Goal: Transaction & Acquisition: Purchase product/service

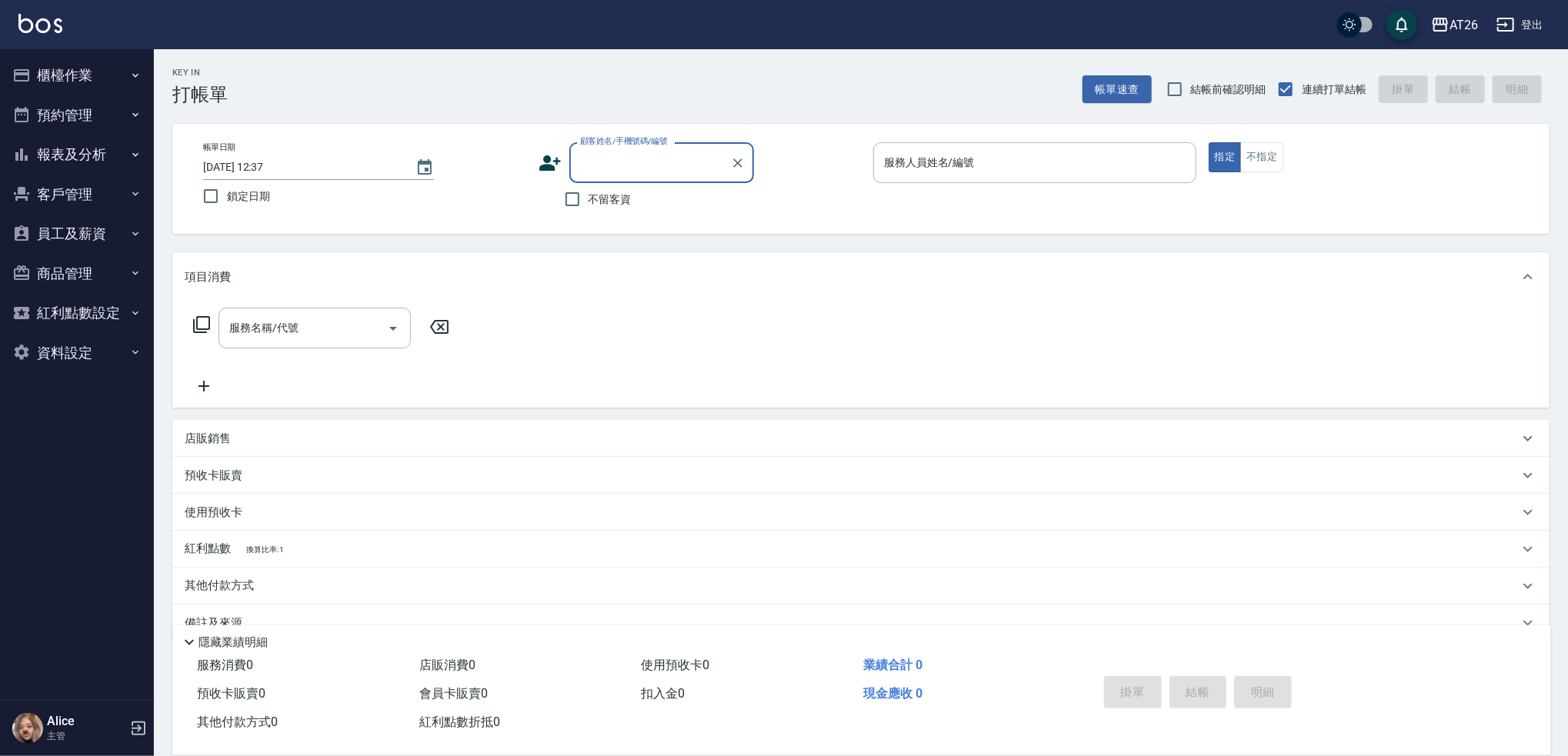
click at [115, 160] on button "報表及分析" at bounding box center [77, 154] width 142 height 40
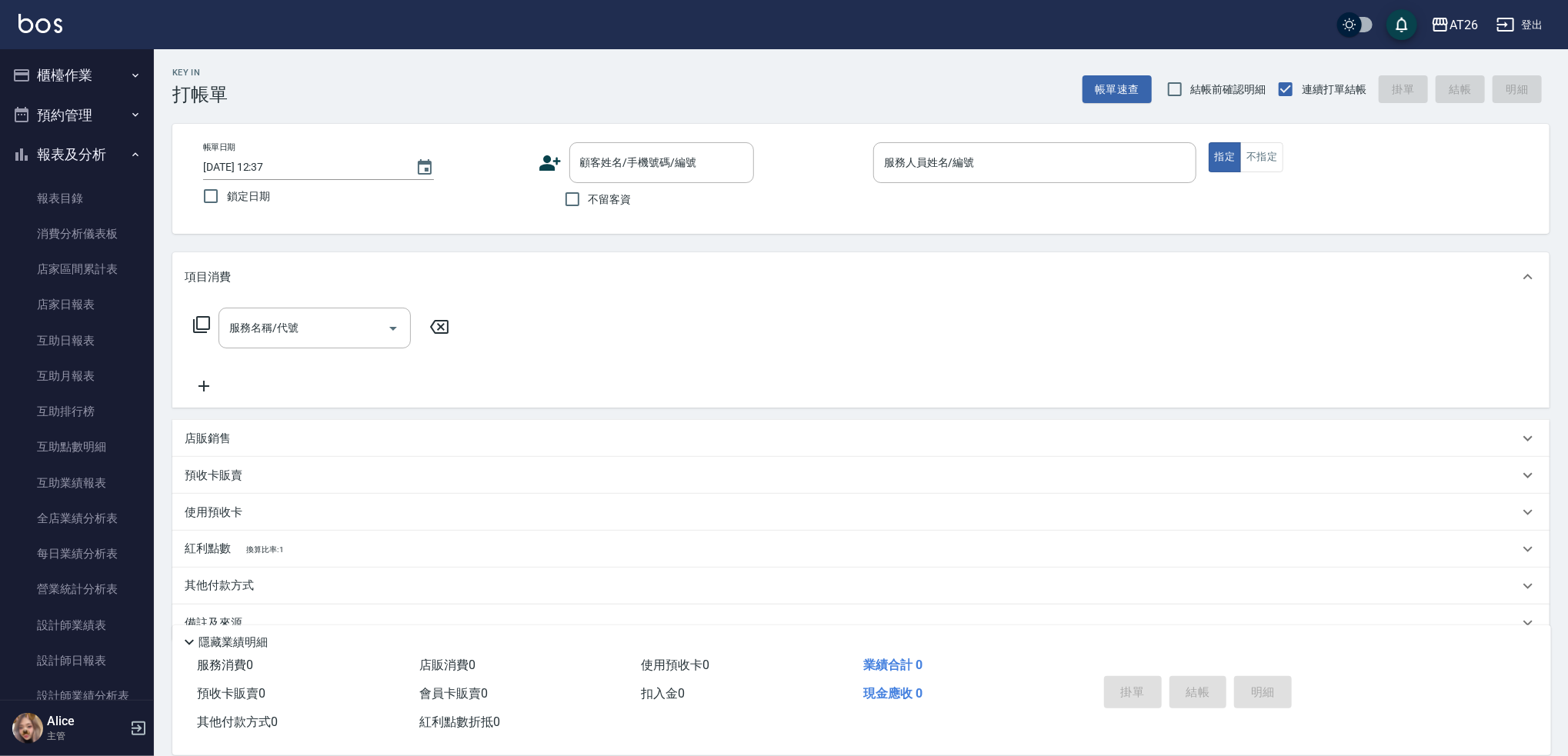
click at [132, 154] on icon "button" at bounding box center [135, 155] width 12 height 12
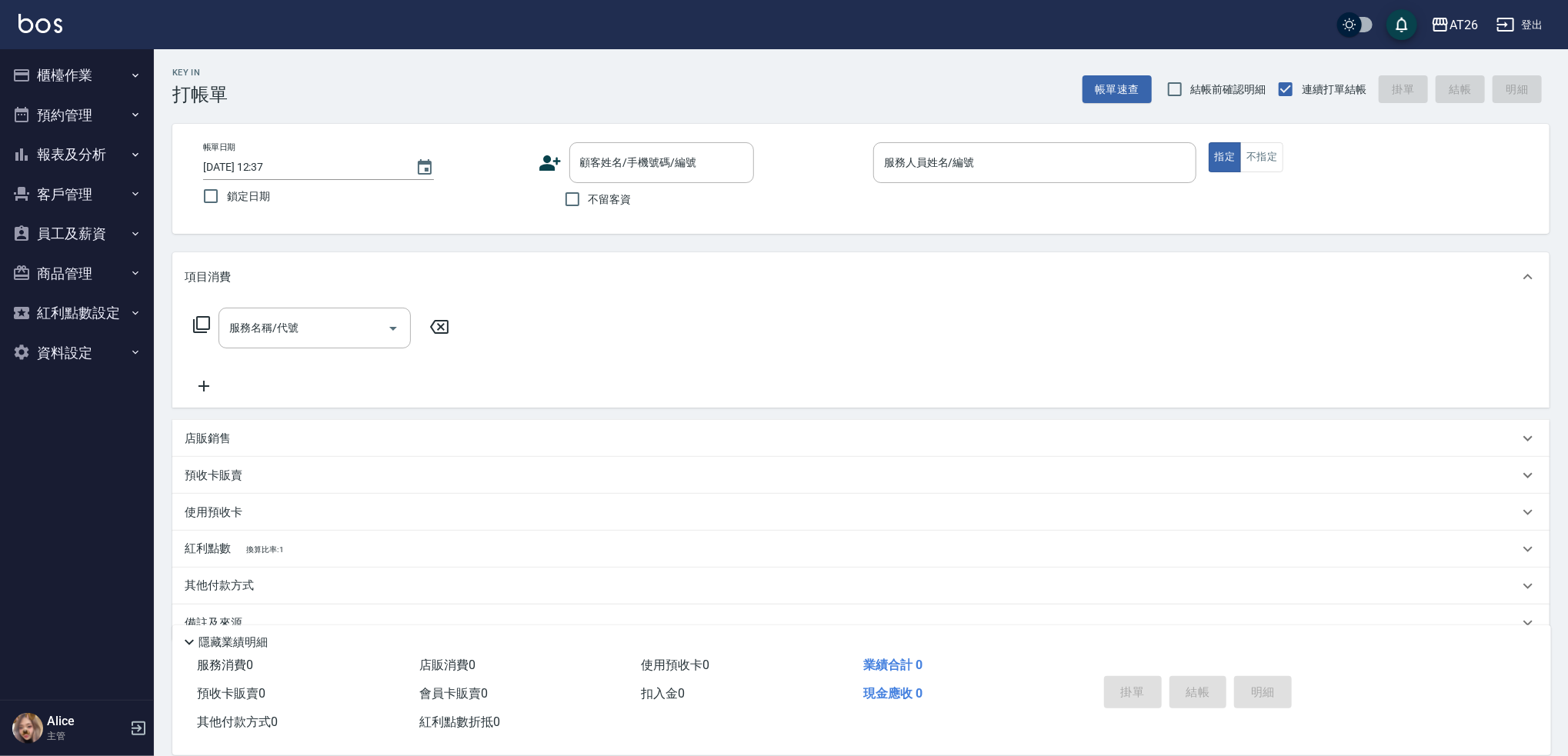
click at [77, 156] on button "報表及分析" at bounding box center [77, 154] width 142 height 40
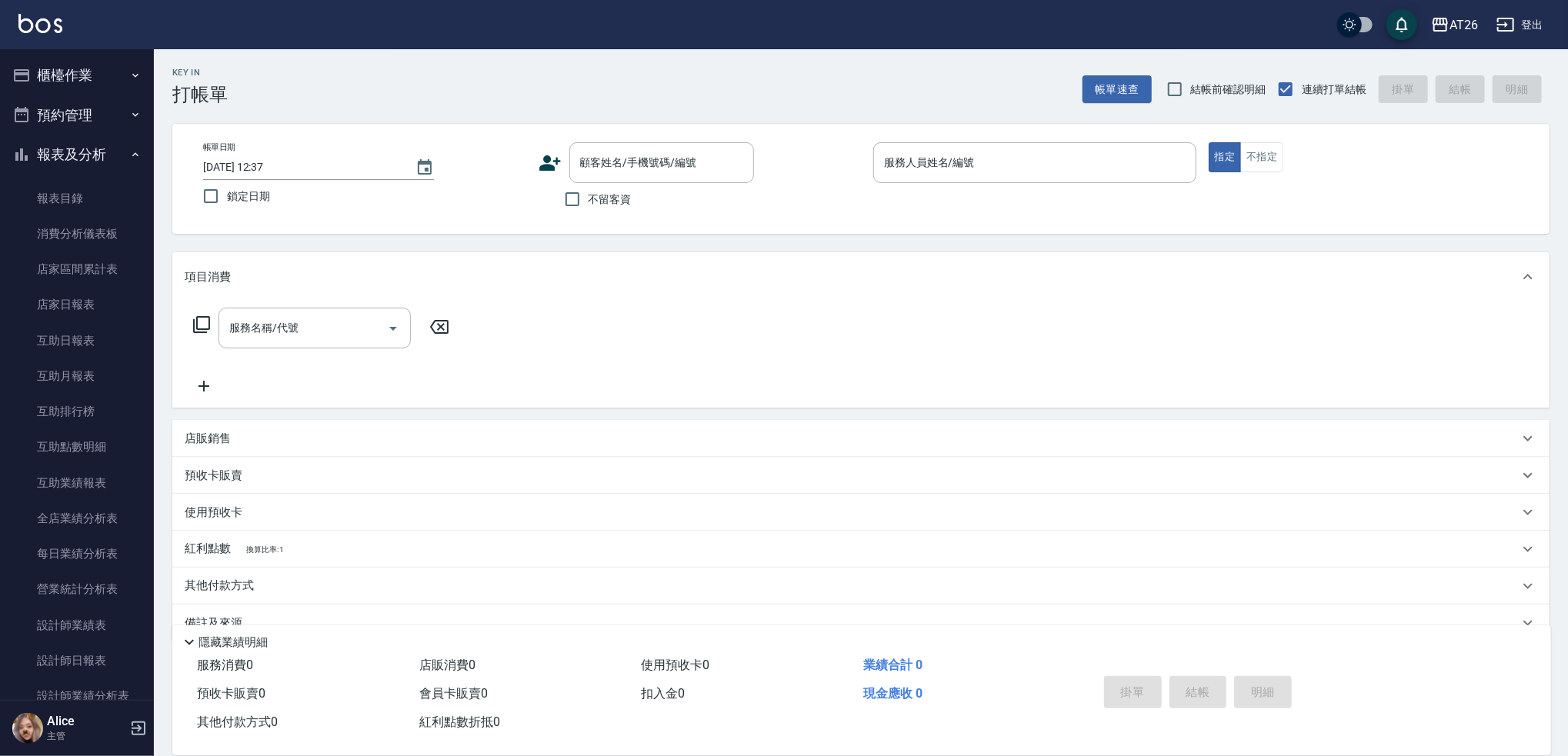
click at [87, 123] on button "預約管理" at bounding box center [77, 114] width 142 height 40
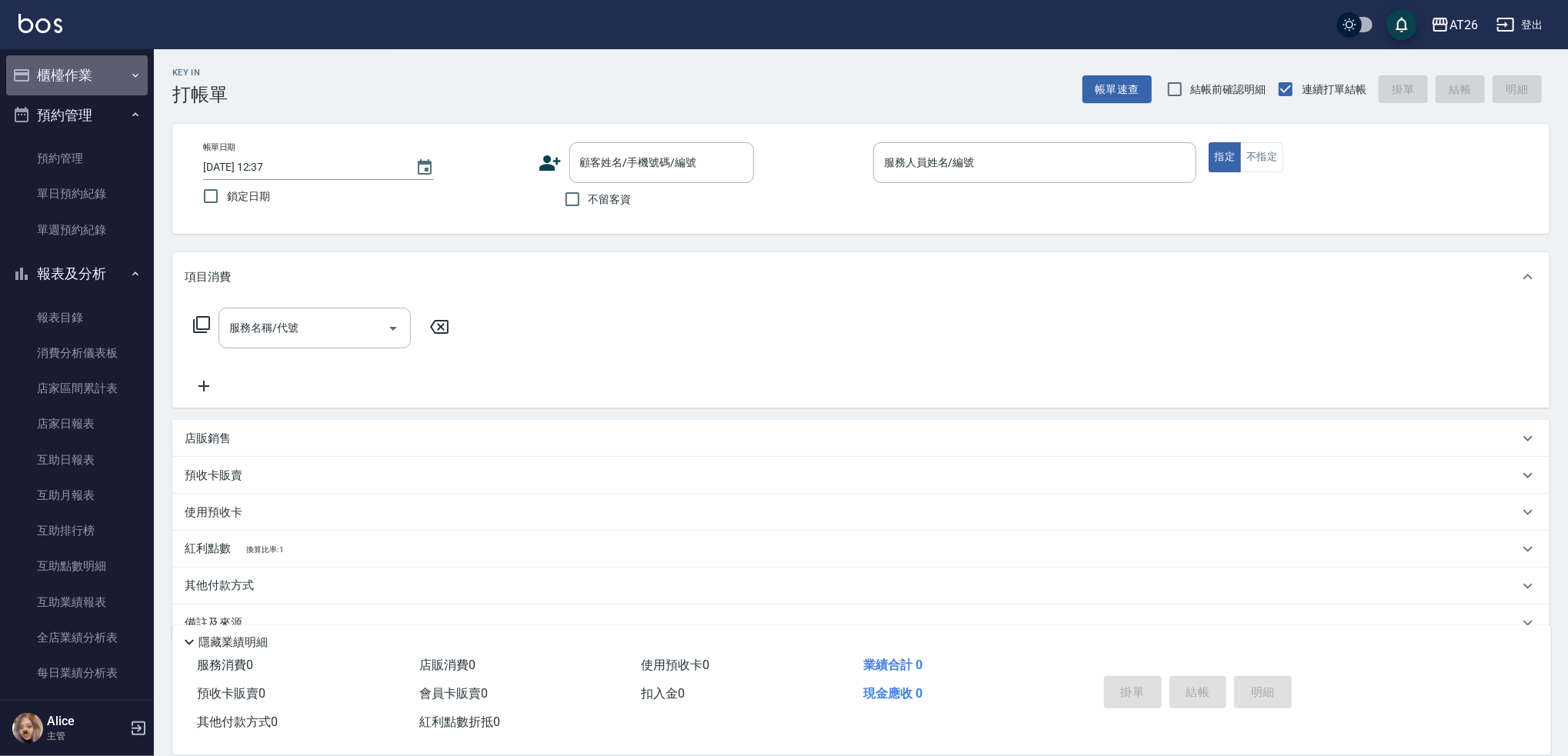
click at [90, 81] on button "櫃檯作業" at bounding box center [77, 75] width 142 height 40
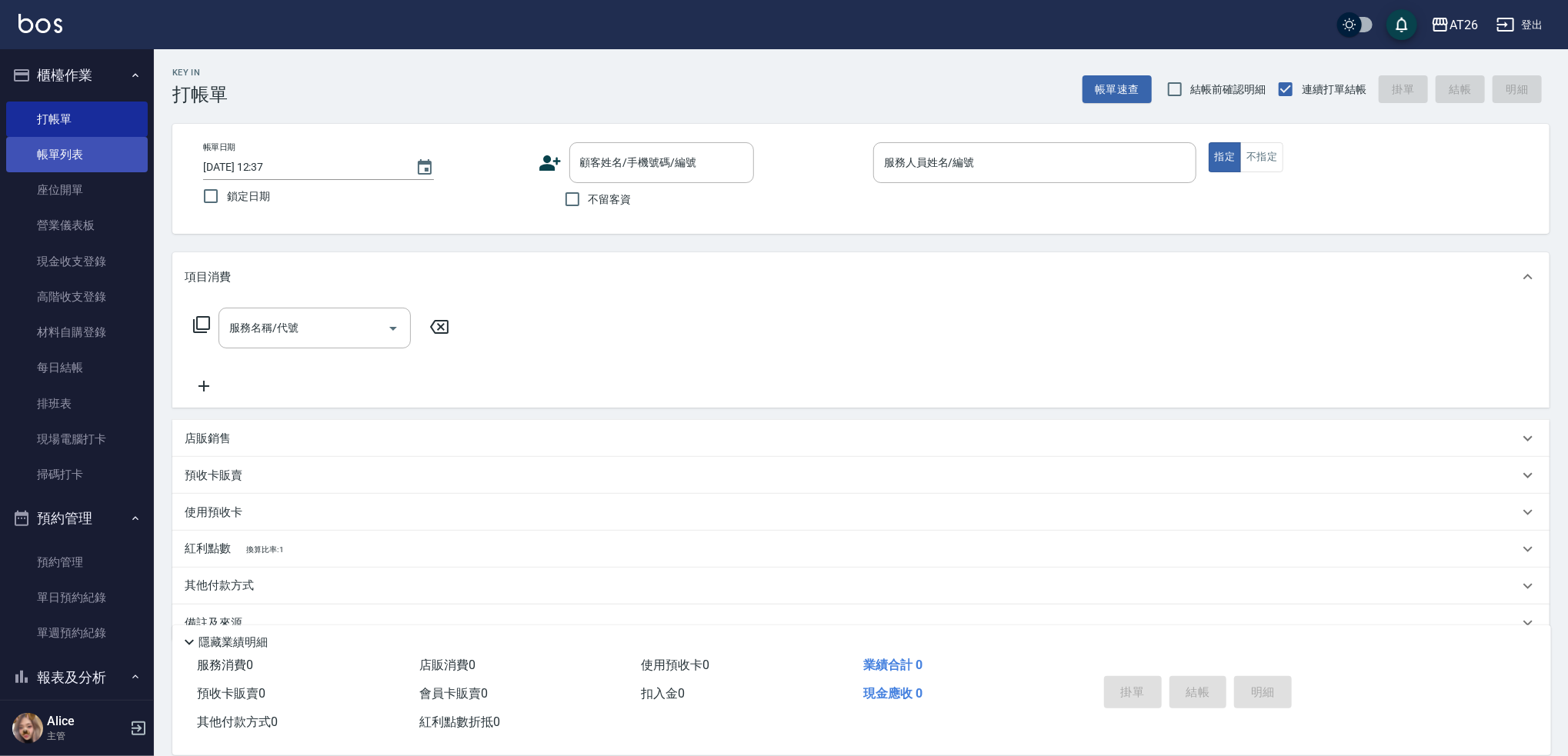
click at [92, 159] on link "帳單列表" at bounding box center [77, 155] width 142 height 35
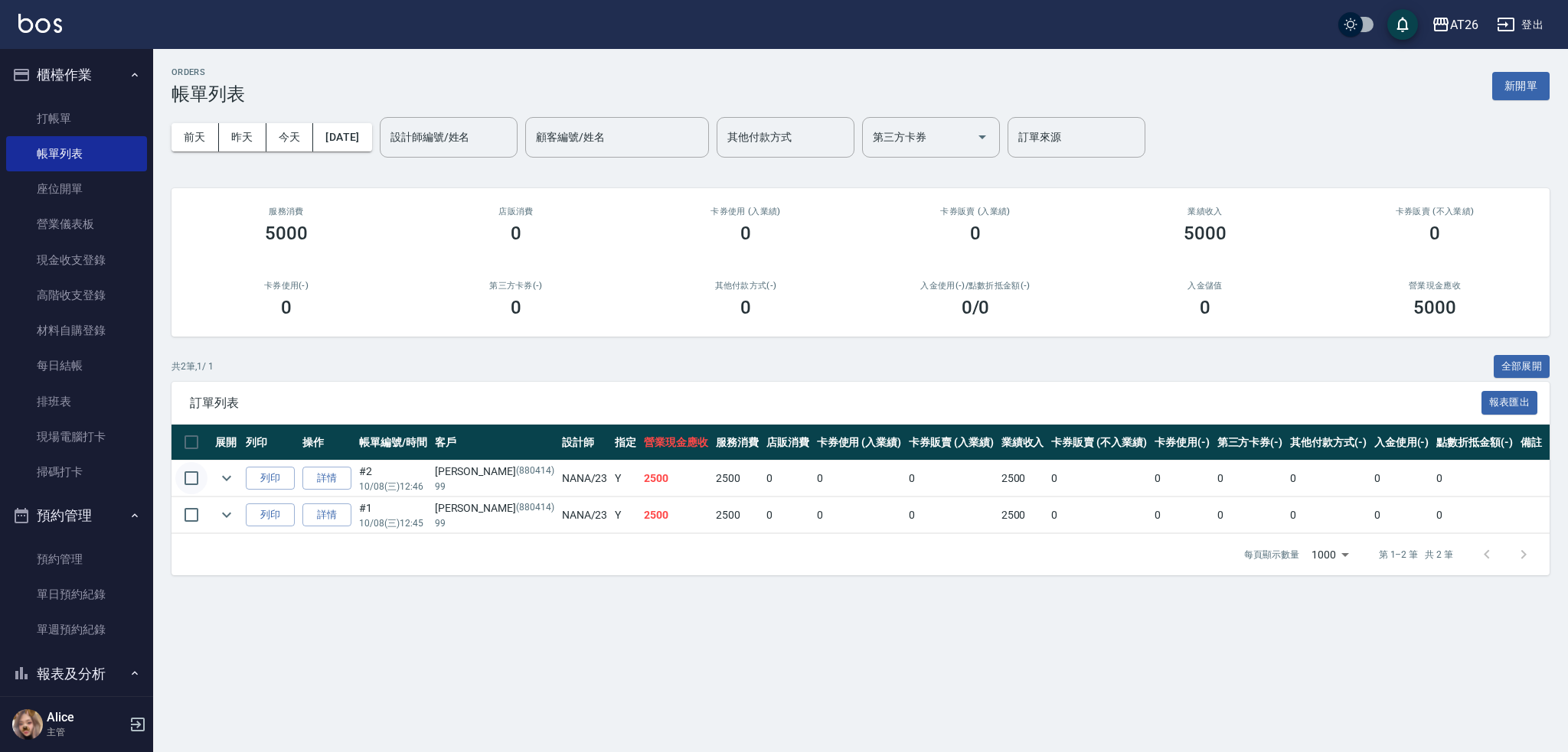
click at [197, 480] on input "checkbox" at bounding box center [191, 477] width 32 height 32
checkbox input "true"
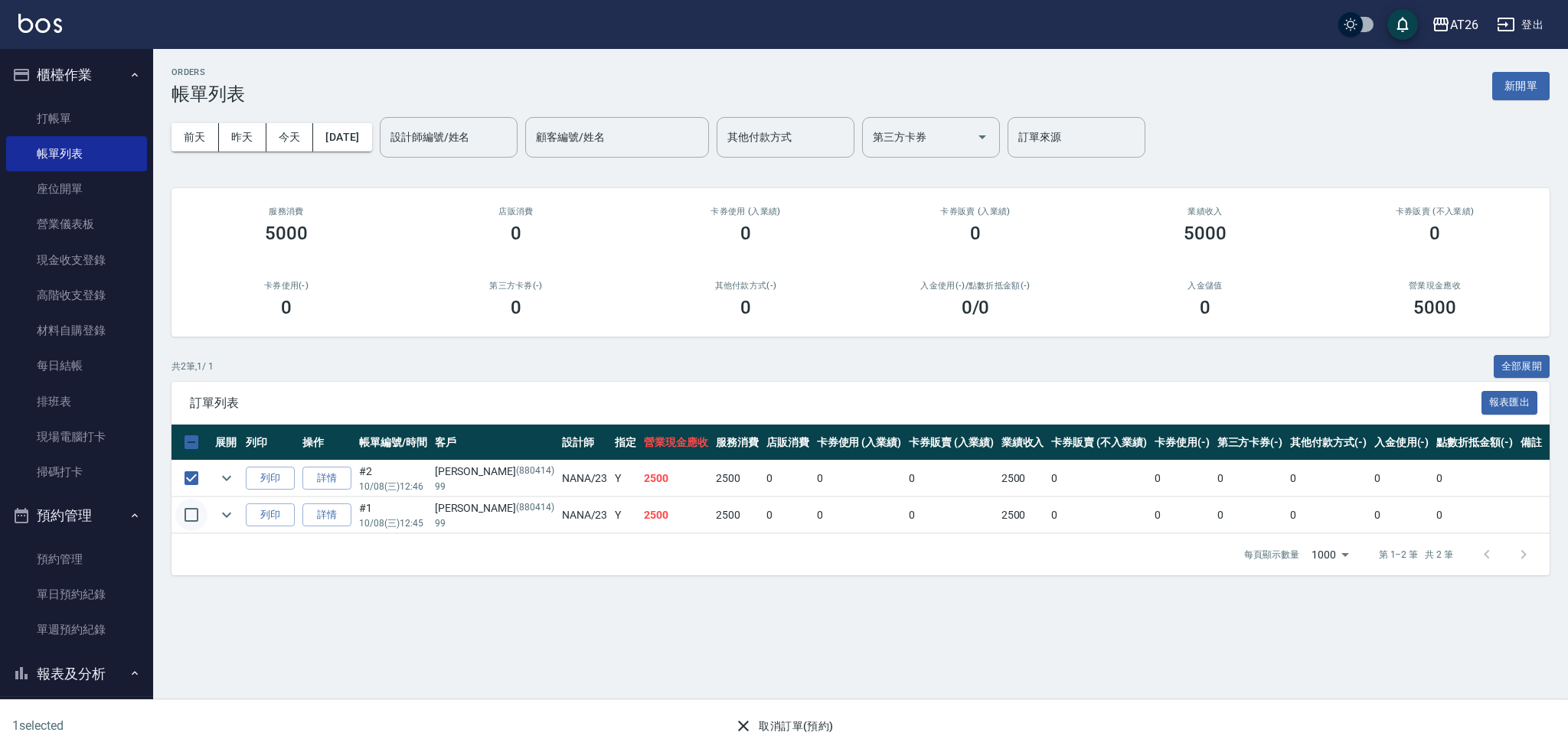
click at [196, 519] on input "checkbox" at bounding box center [191, 514] width 32 height 32
checkbox input "true"
click at [752, 728] on icon "button" at bounding box center [743, 726] width 18 height 18
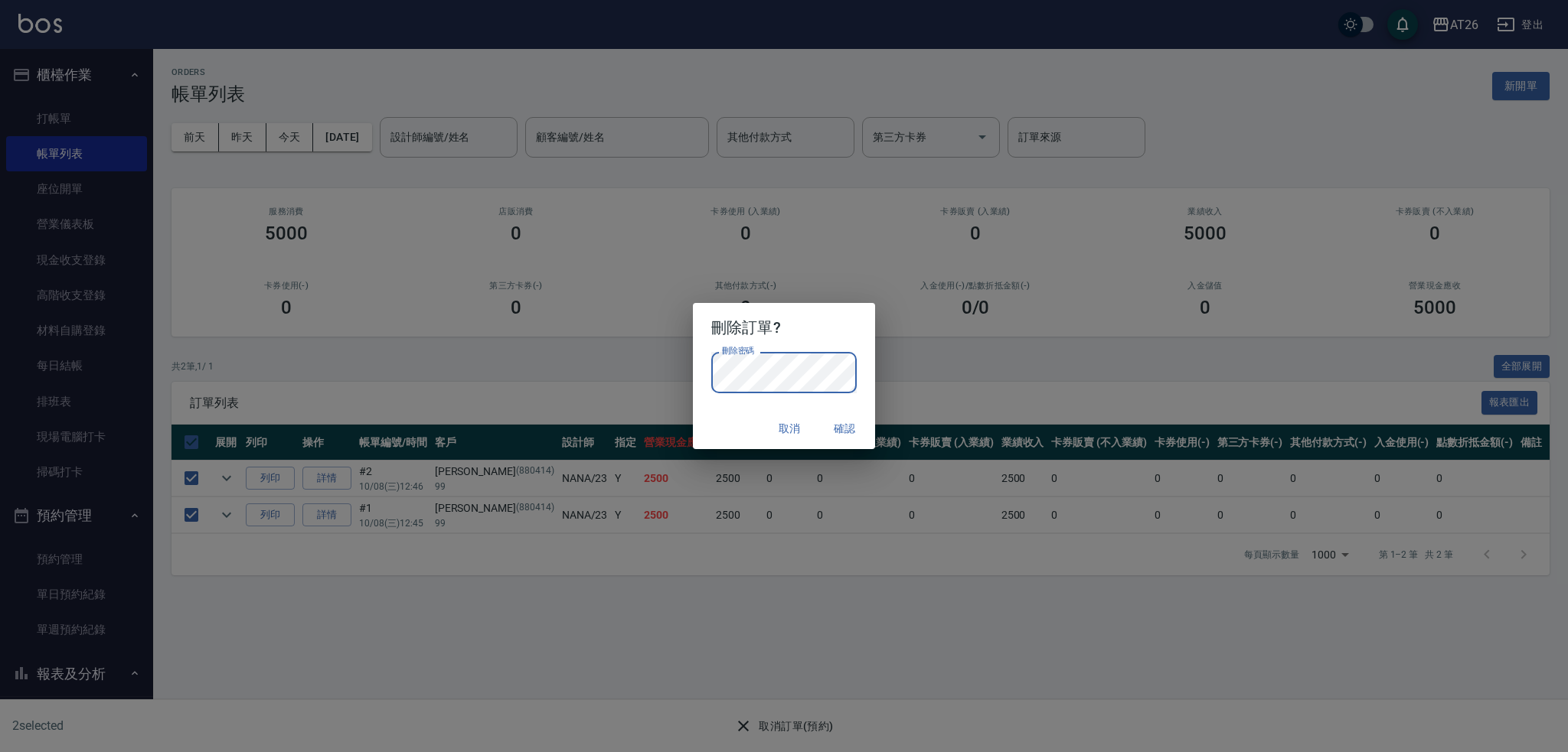
click at [707, 421] on div "取消 確認" at bounding box center [784, 428] width 182 height 40
click at [850, 420] on button "確認" at bounding box center [844, 428] width 49 height 28
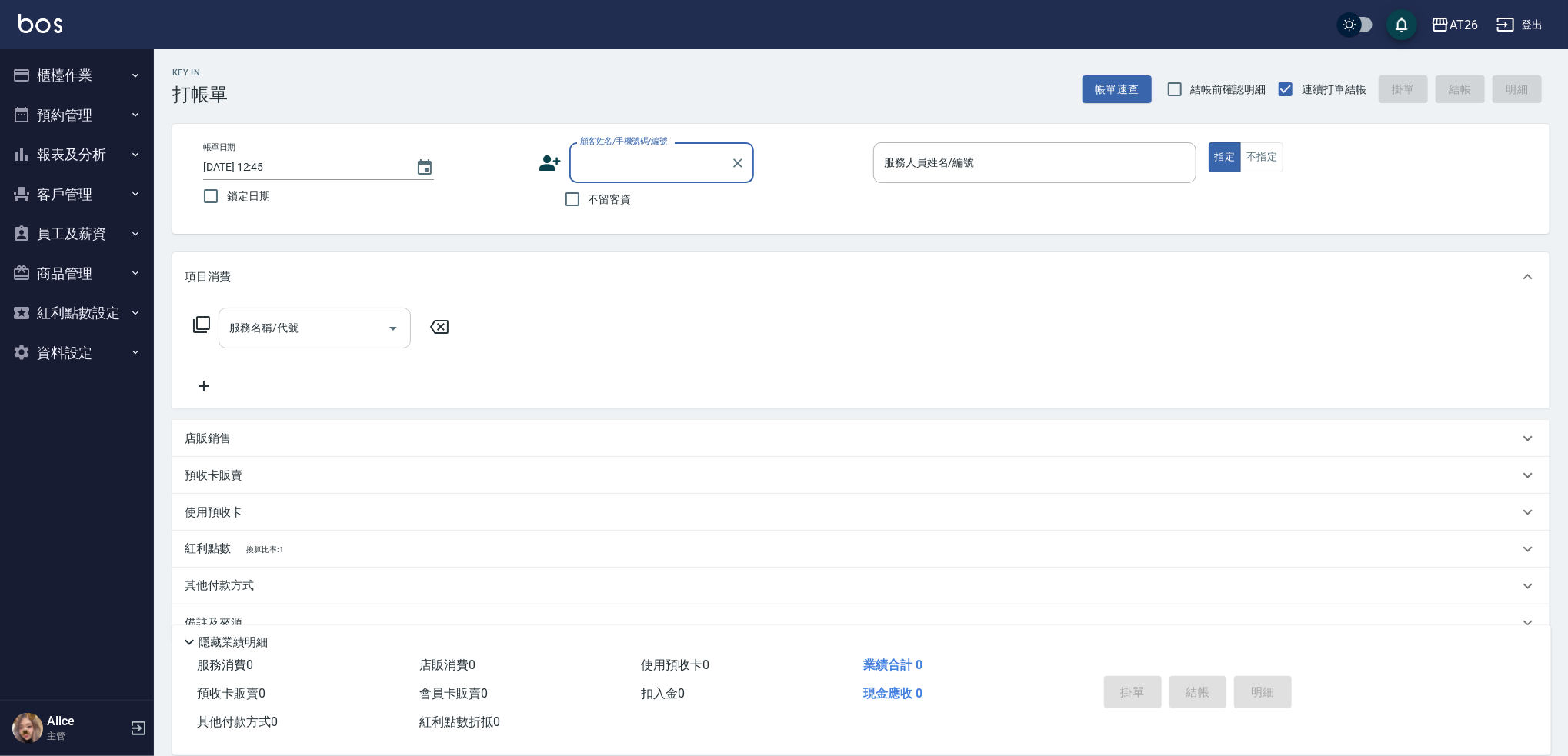
click at [278, 323] on div "服務名稱/代號 服務名稱/代號" at bounding box center [314, 328] width 193 height 40
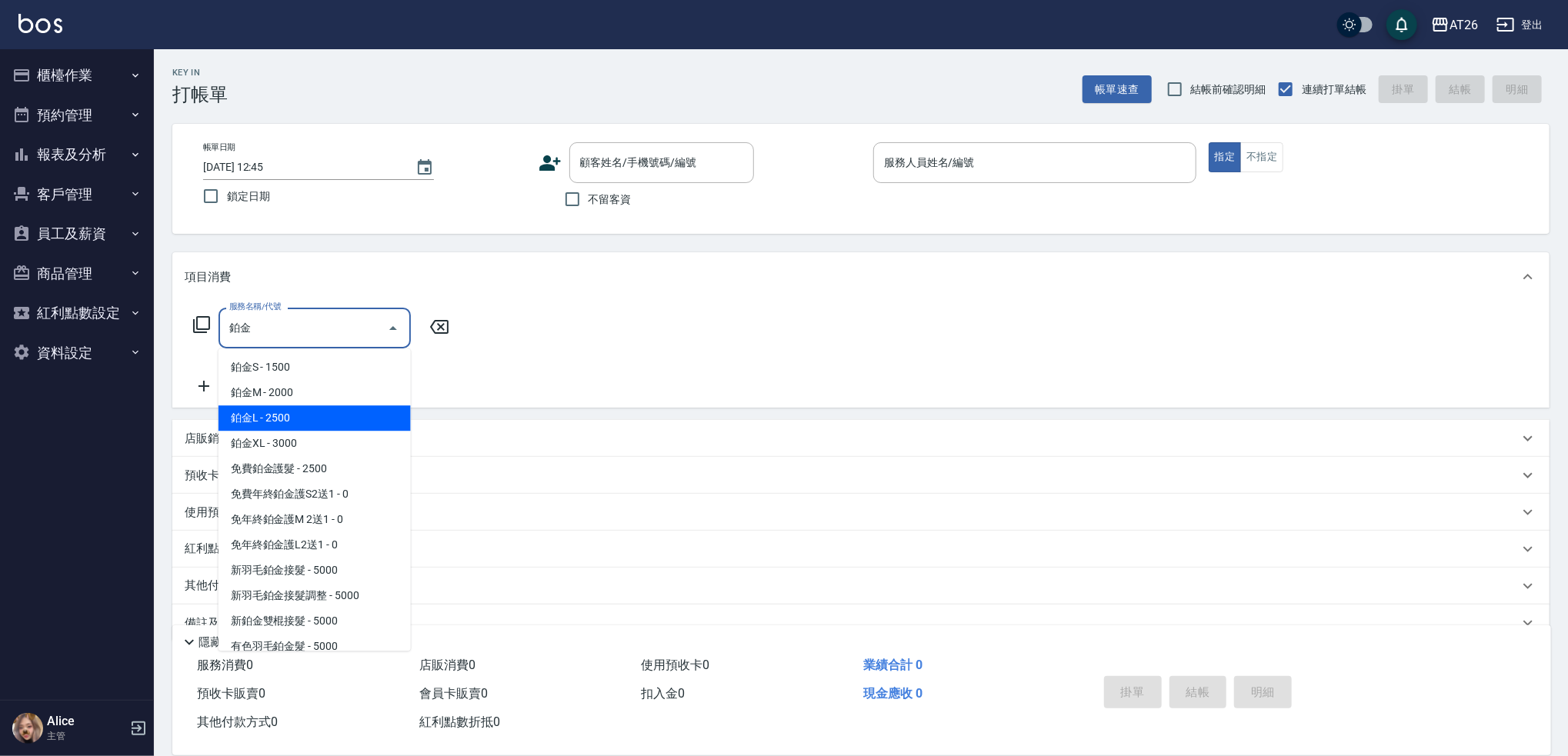
click at [295, 418] on span "鉑金L - 2500" at bounding box center [314, 418] width 193 height 25
type input "鉑金L(618)"
type input "250"
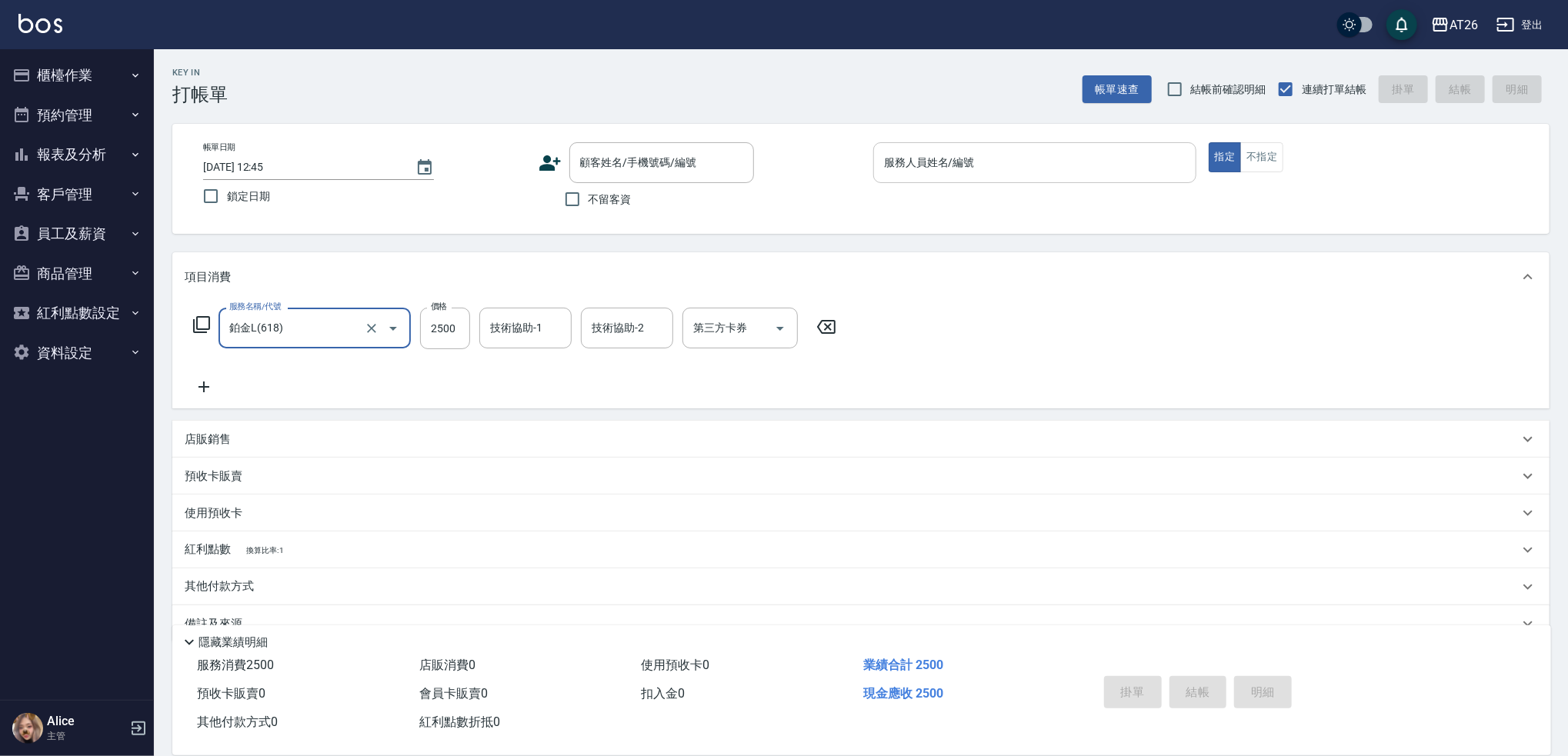
type input "鉑金L(618)"
click at [936, 168] on div "服務人員姓名/編號 服務人員姓名/編號" at bounding box center [1034, 163] width 323 height 40
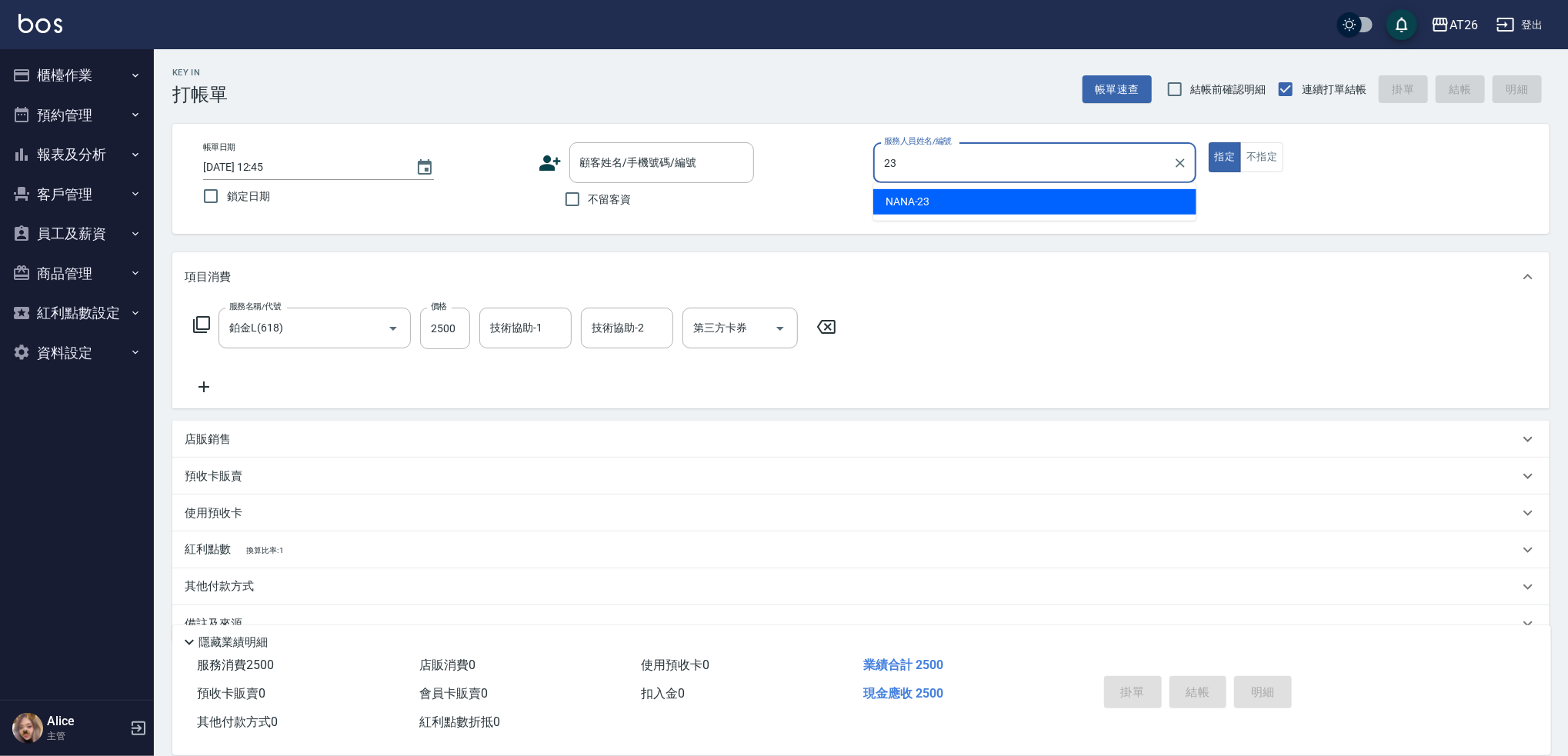
type input "23"
type button "true"
type input "NANA-23"
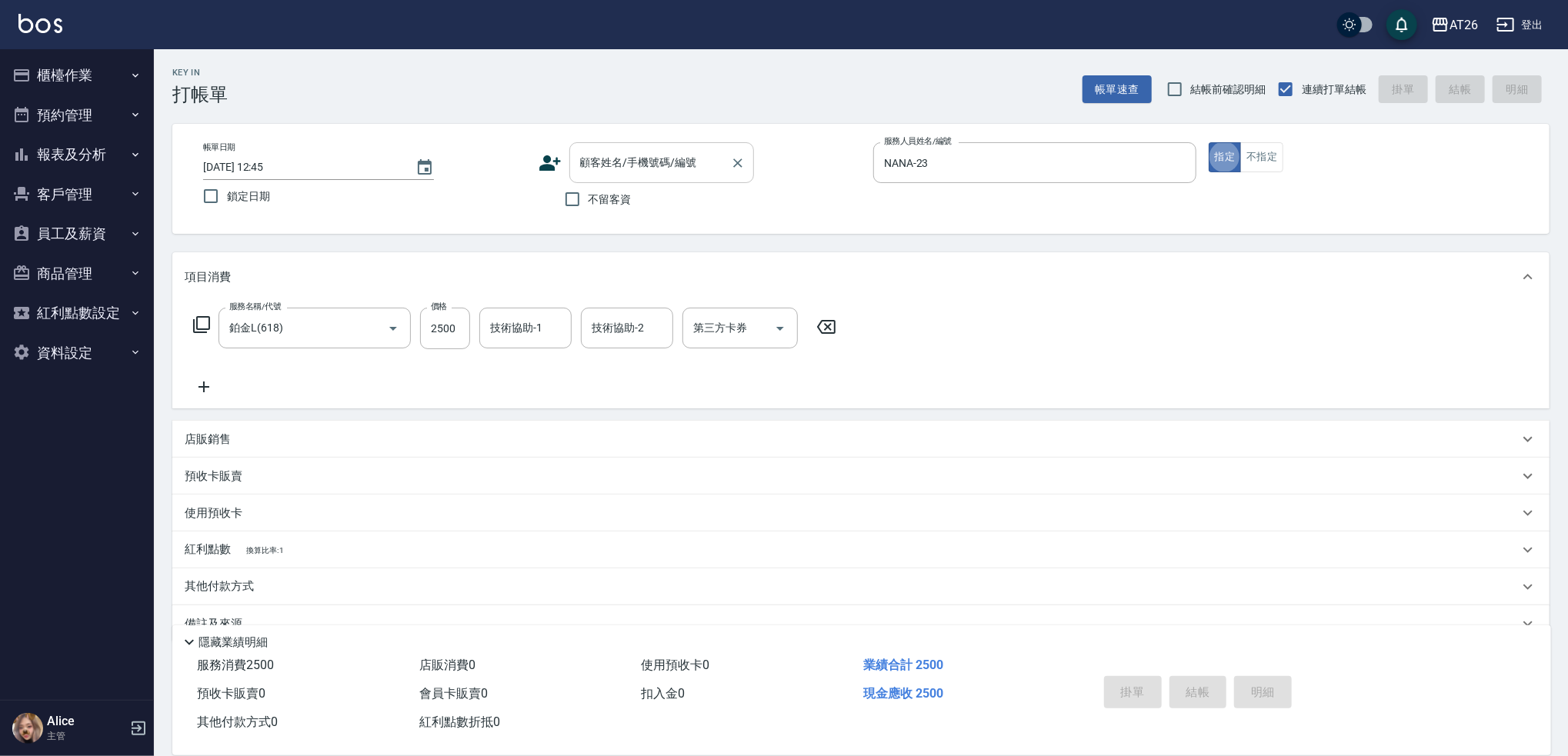
click at [686, 172] on input "顧客姓名/手機號碼/編號" at bounding box center [650, 163] width 148 height 27
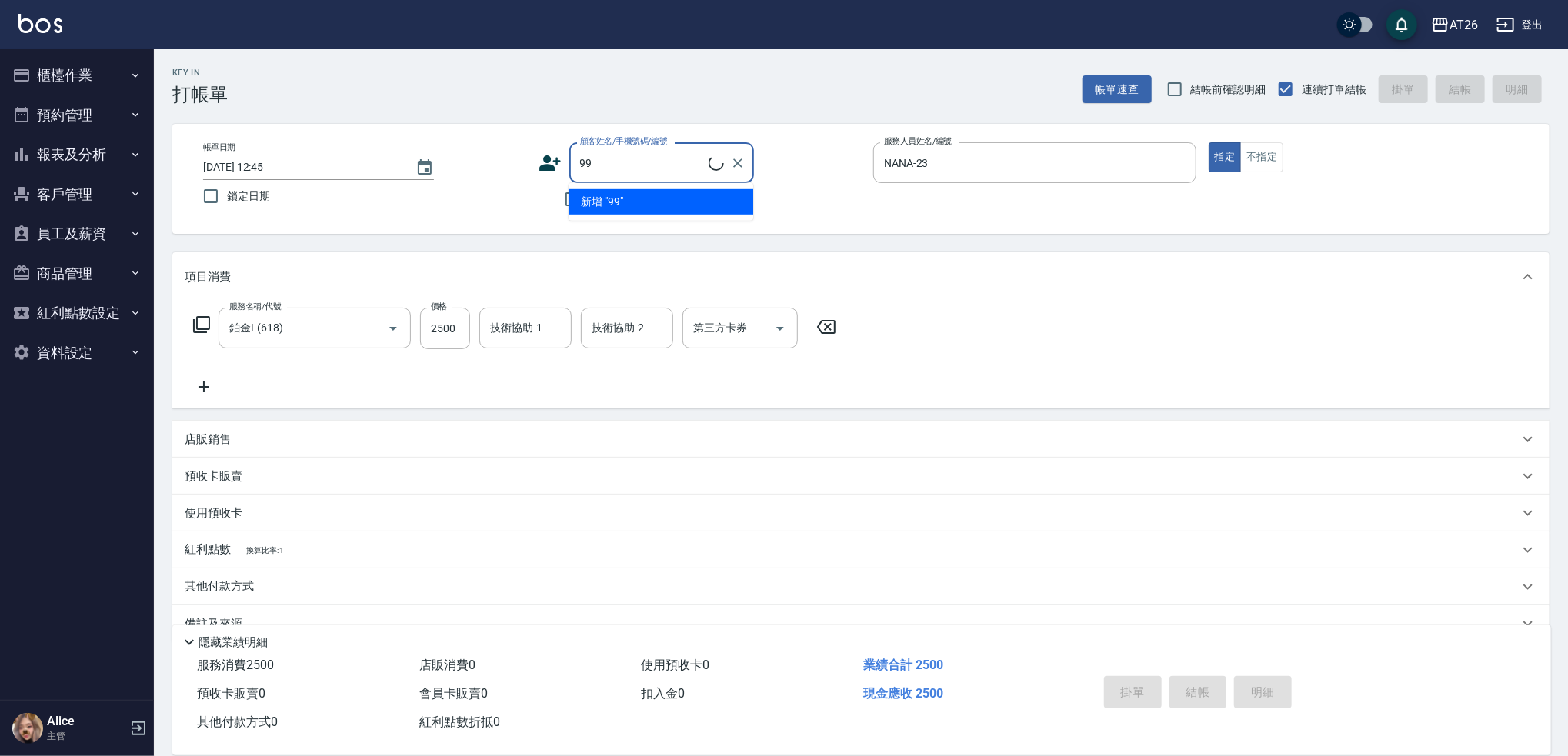
click at [645, 200] on li "新增 "99"" at bounding box center [660, 201] width 185 height 25
type input "99"
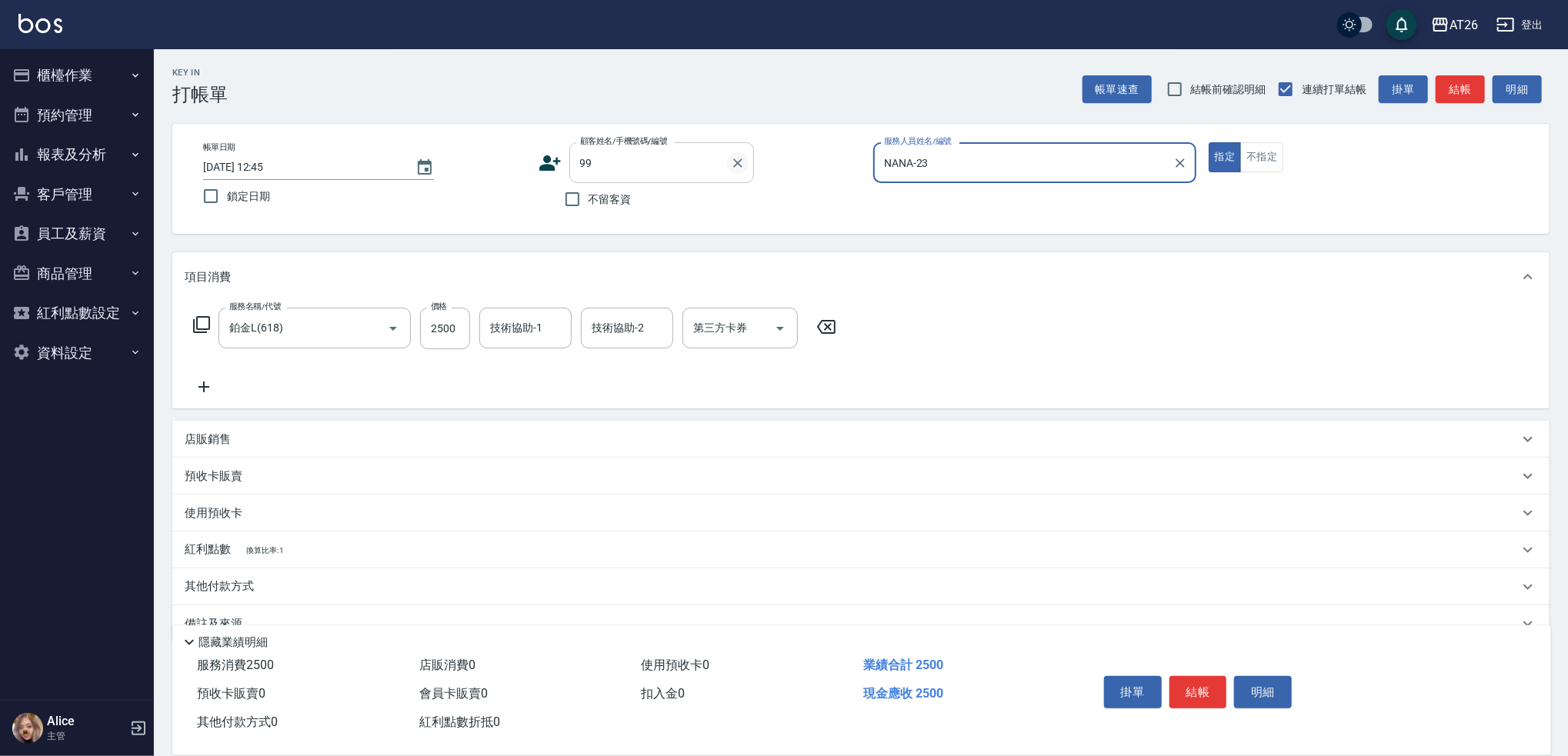
click at [740, 160] on icon "Clear" at bounding box center [737, 163] width 15 height 15
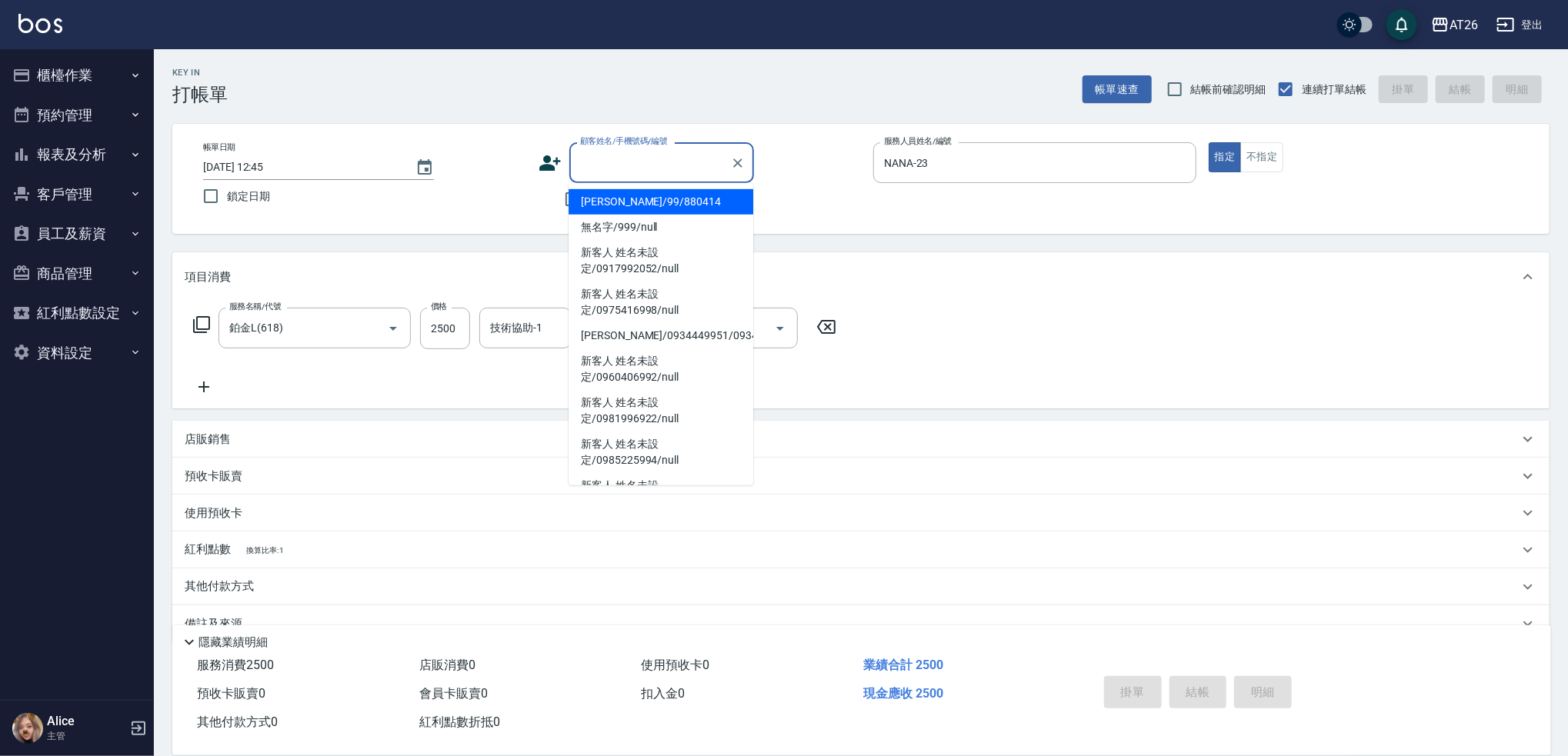
click at [651, 159] on input "顧客姓名/手機號碼/編號" at bounding box center [650, 163] width 148 height 27
click at [638, 202] on li "吳昊軒/99/880414" at bounding box center [660, 201] width 185 height 25
type input "吳昊軒/99/880414"
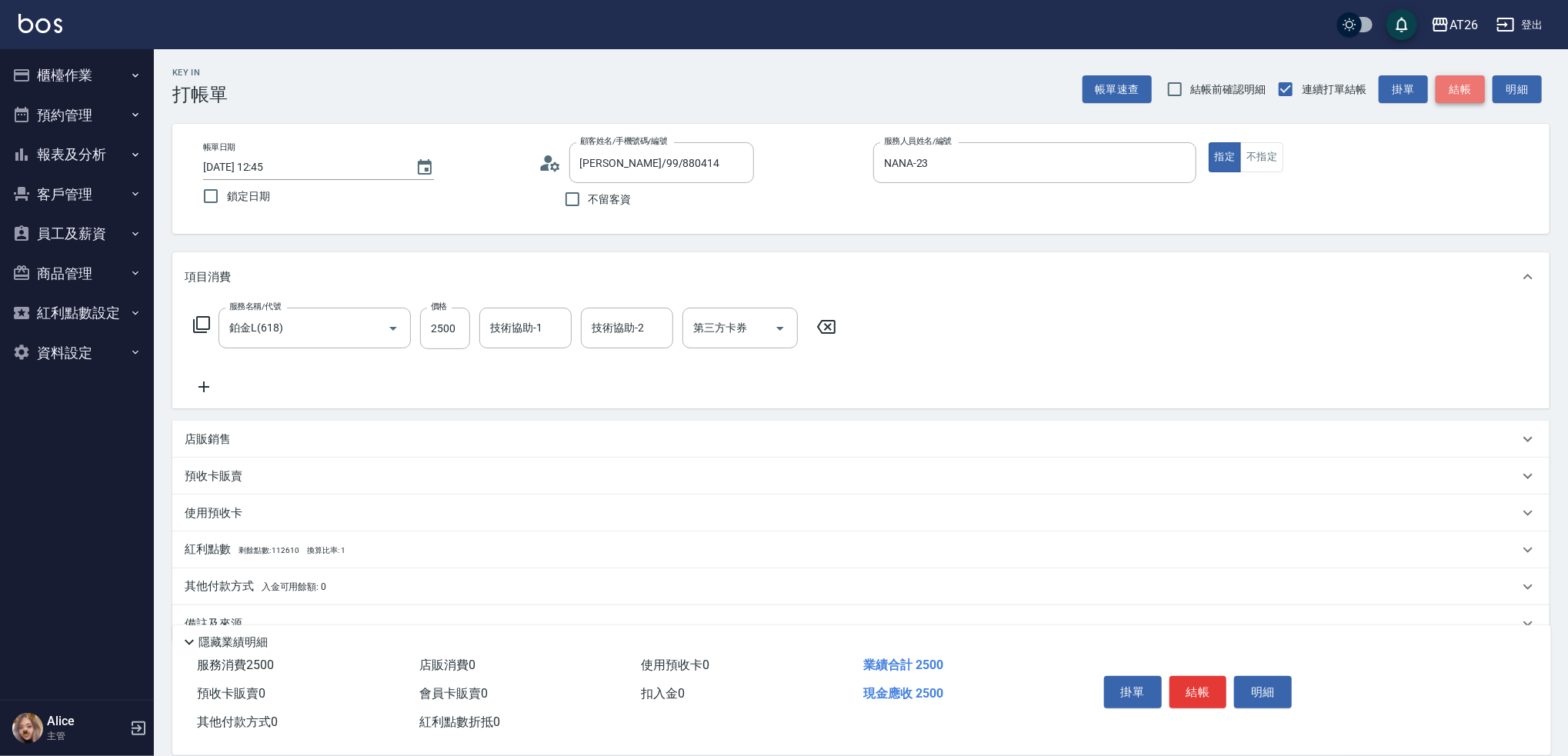
click at [1467, 85] on button "結帳" at bounding box center [1460, 90] width 49 height 28
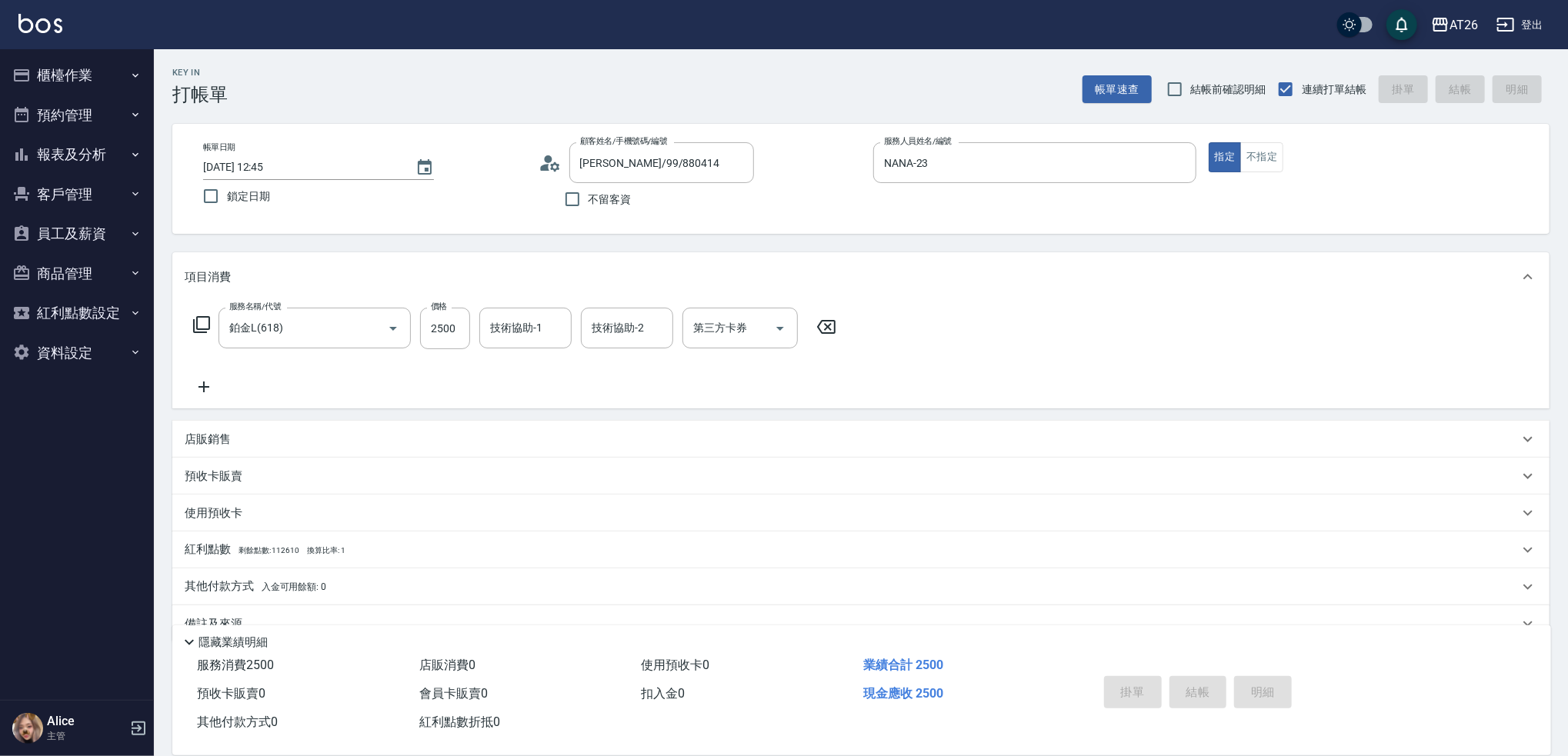
type input "2025/10/08 12:46"
type input "0"
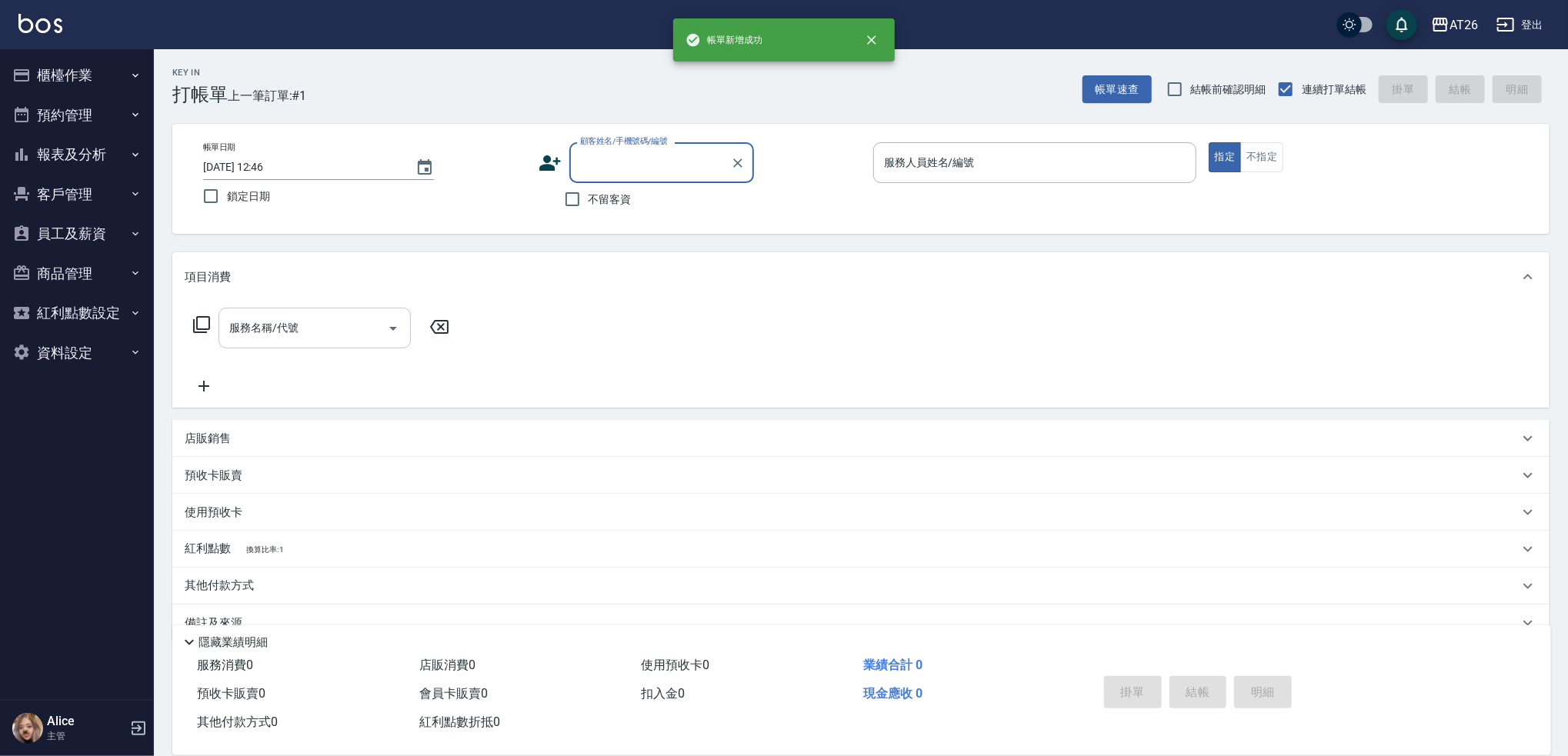
click at [306, 331] on input "服務名稱/代號" at bounding box center [303, 328] width 156 height 27
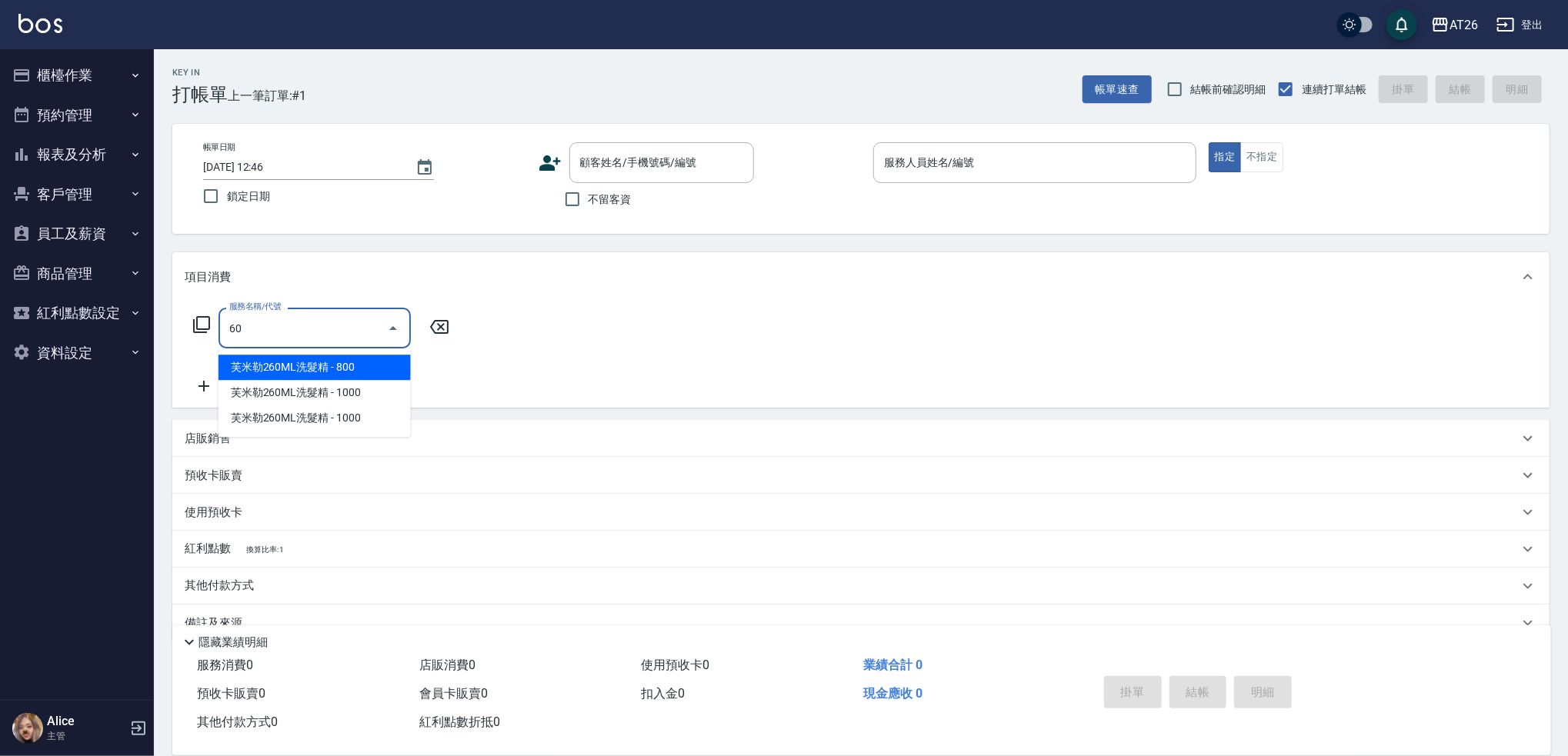
type input "601"
type input "30"
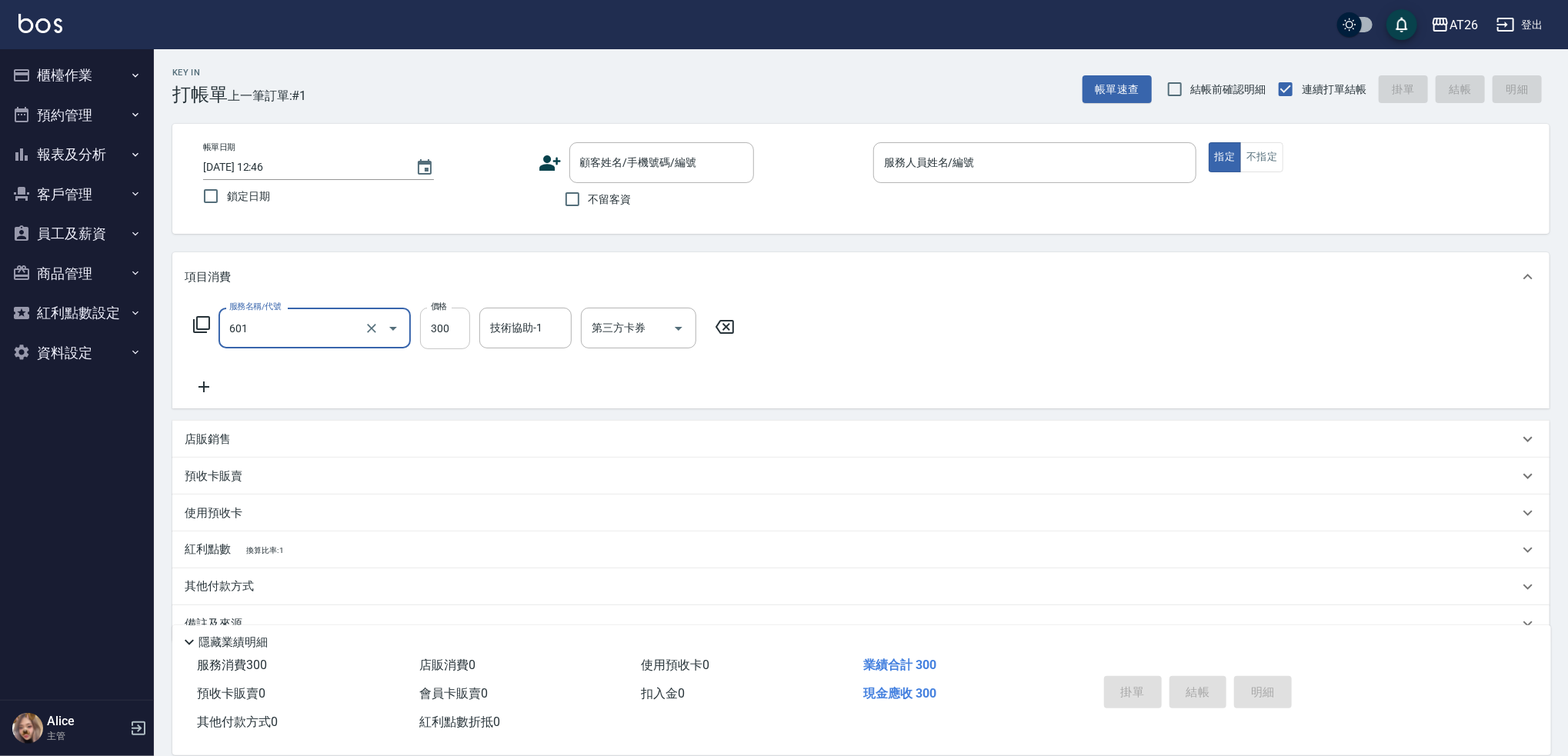
click at [459, 326] on input "300" at bounding box center [445, 328] width 50 height 41
type input "自護髮(601)"
type input "25"
type input "0"
type input "250"
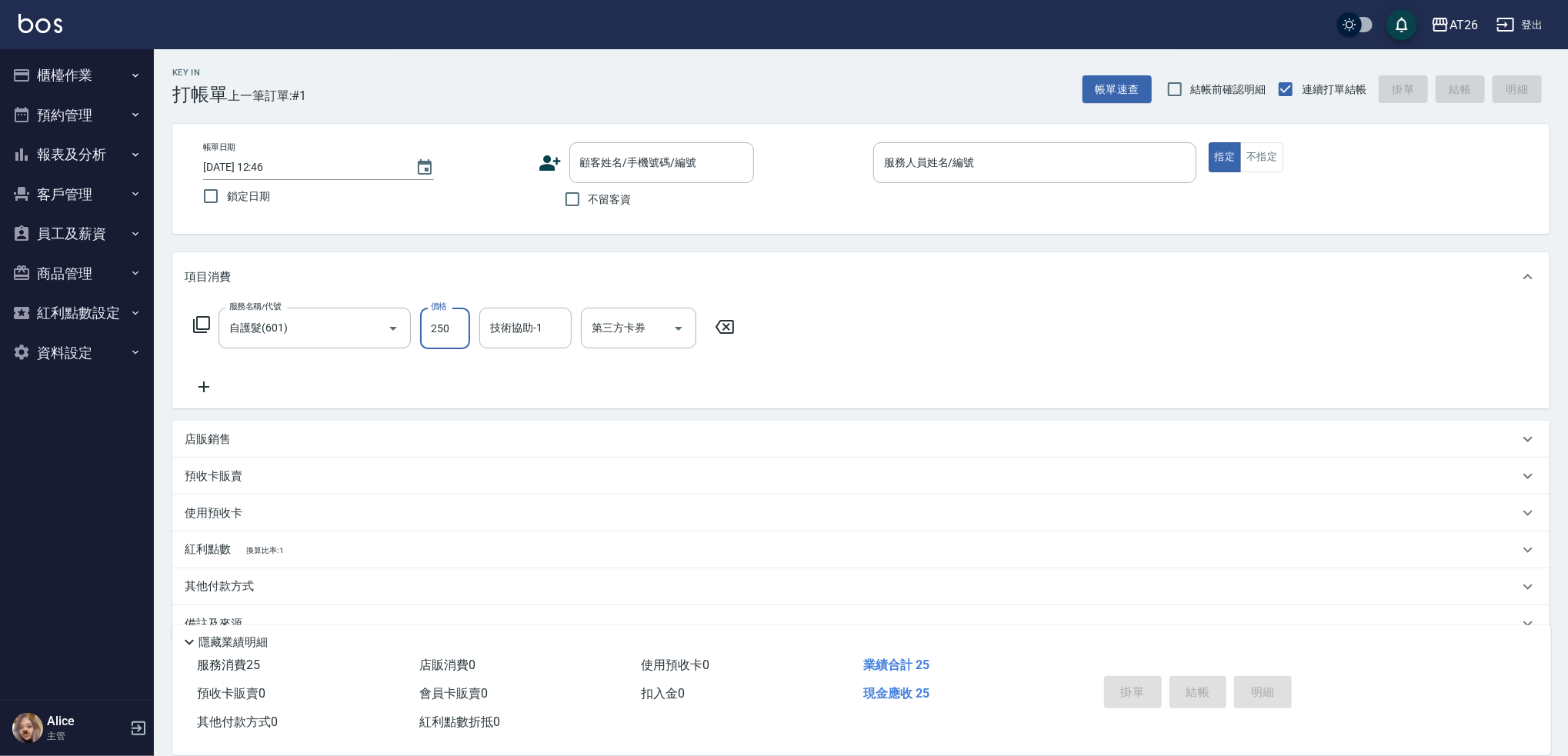
type input "20"
type input "2500"
type input "250"
type input "2500"
click at [926, 153] on div "服務人員姓名/編號 服務人員姓名/編號" at bounding box center [1034, 163] width 323 height 40
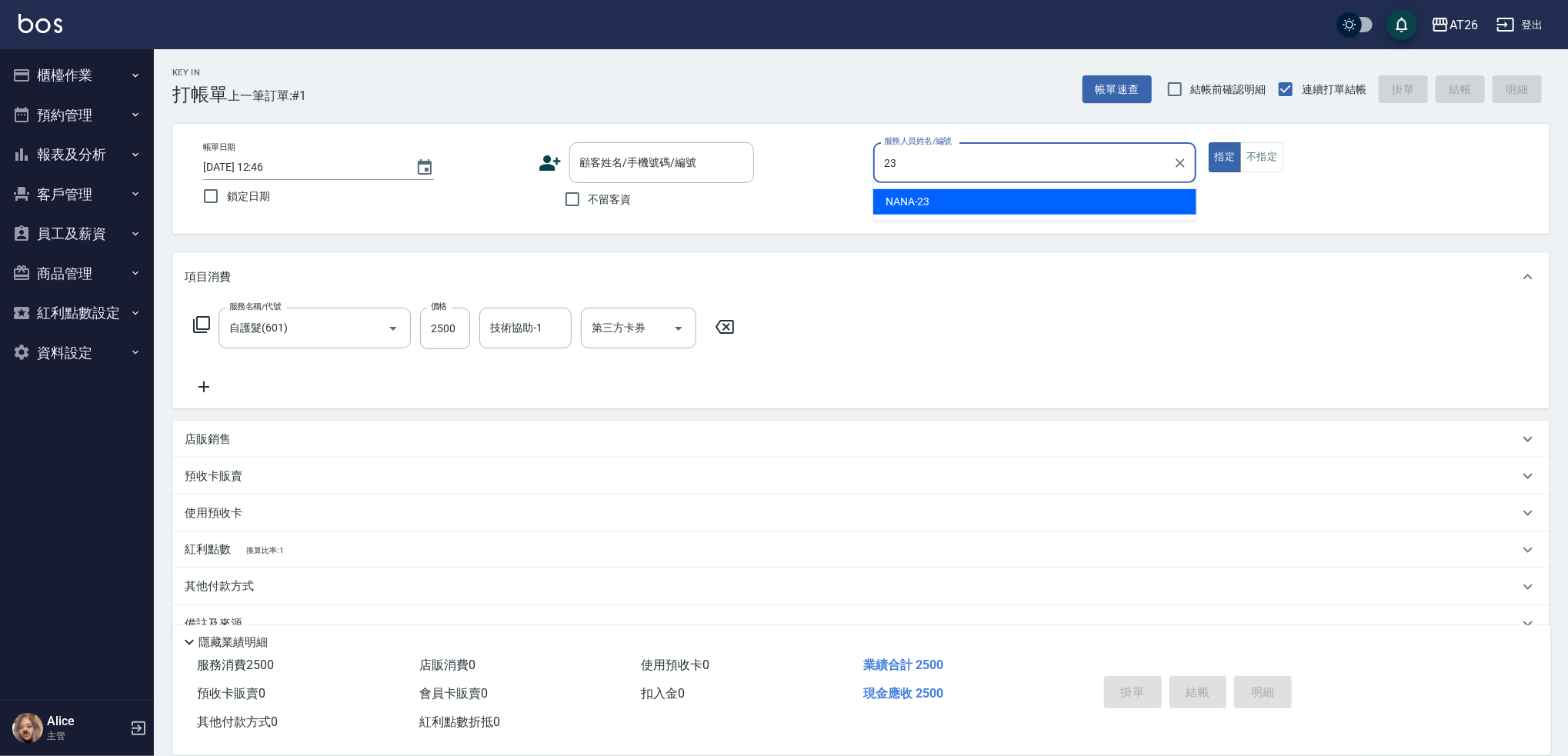
type input "NANA-23"
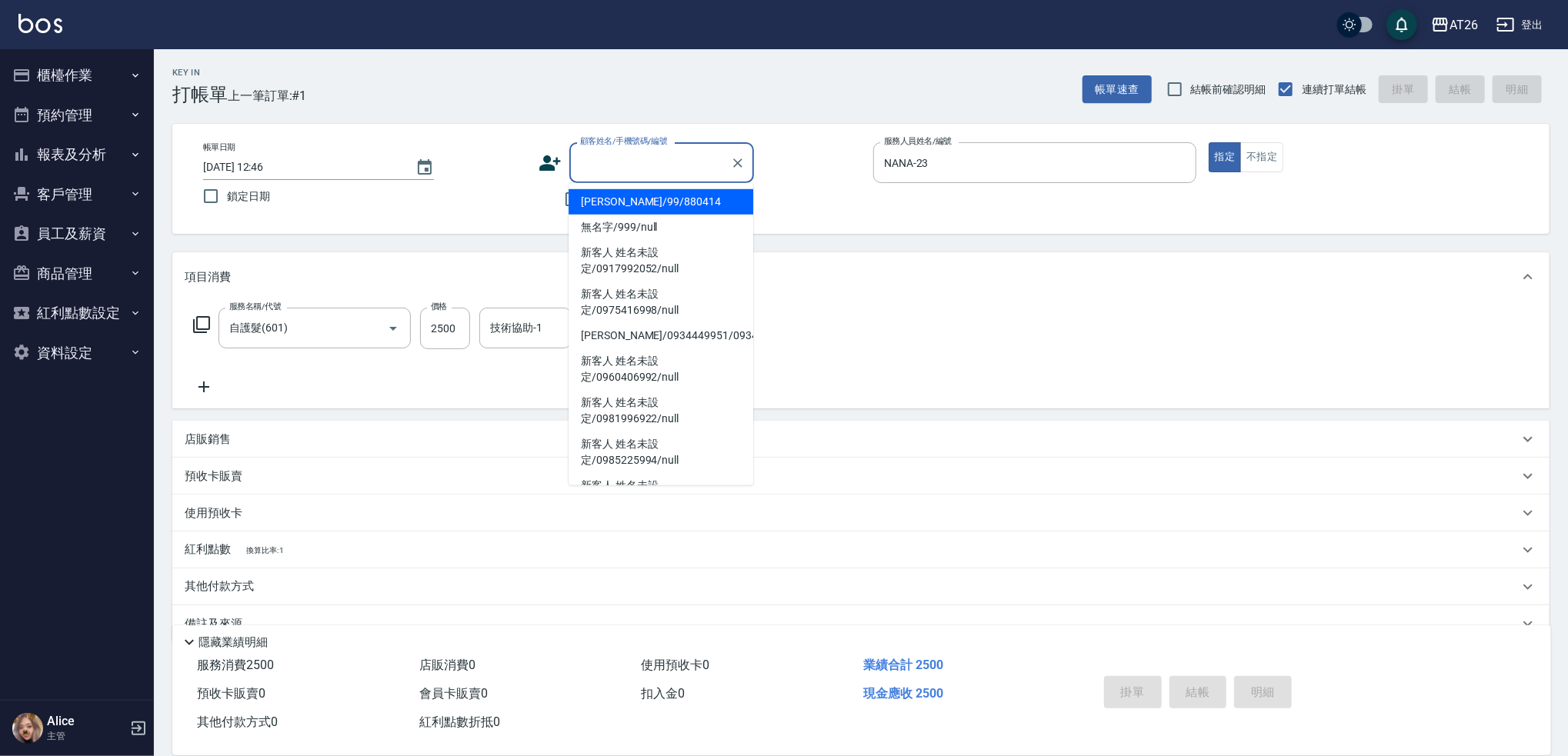
click at [715, 168] on input "顧客姓名/手機號碼/編號" at bounding box center [650, 163] width 148 height 27
type input "吳昊軒/99/880414"
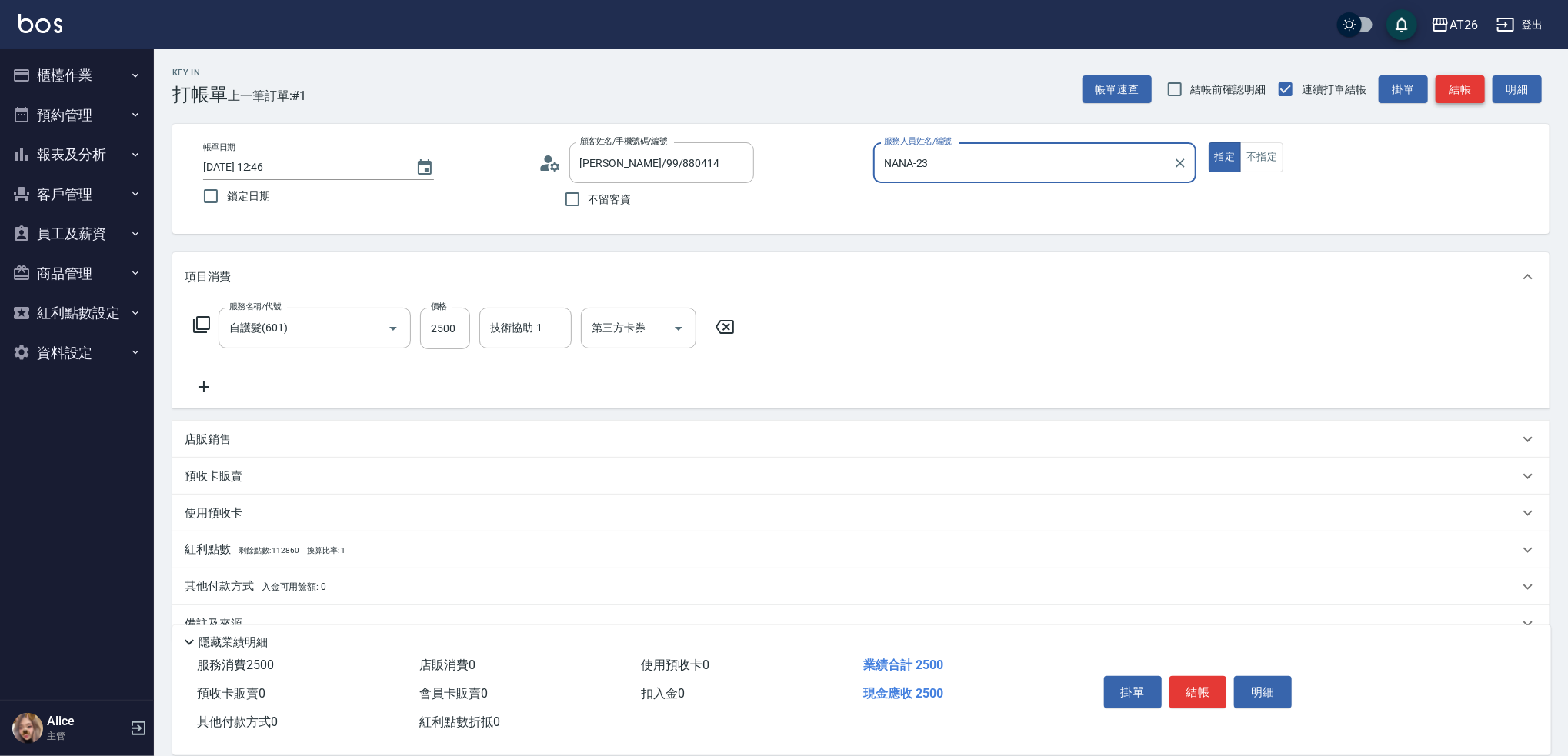
click at [1469, 95] on button "結帳" at bounding box center [1460, 90] width 49 height 28
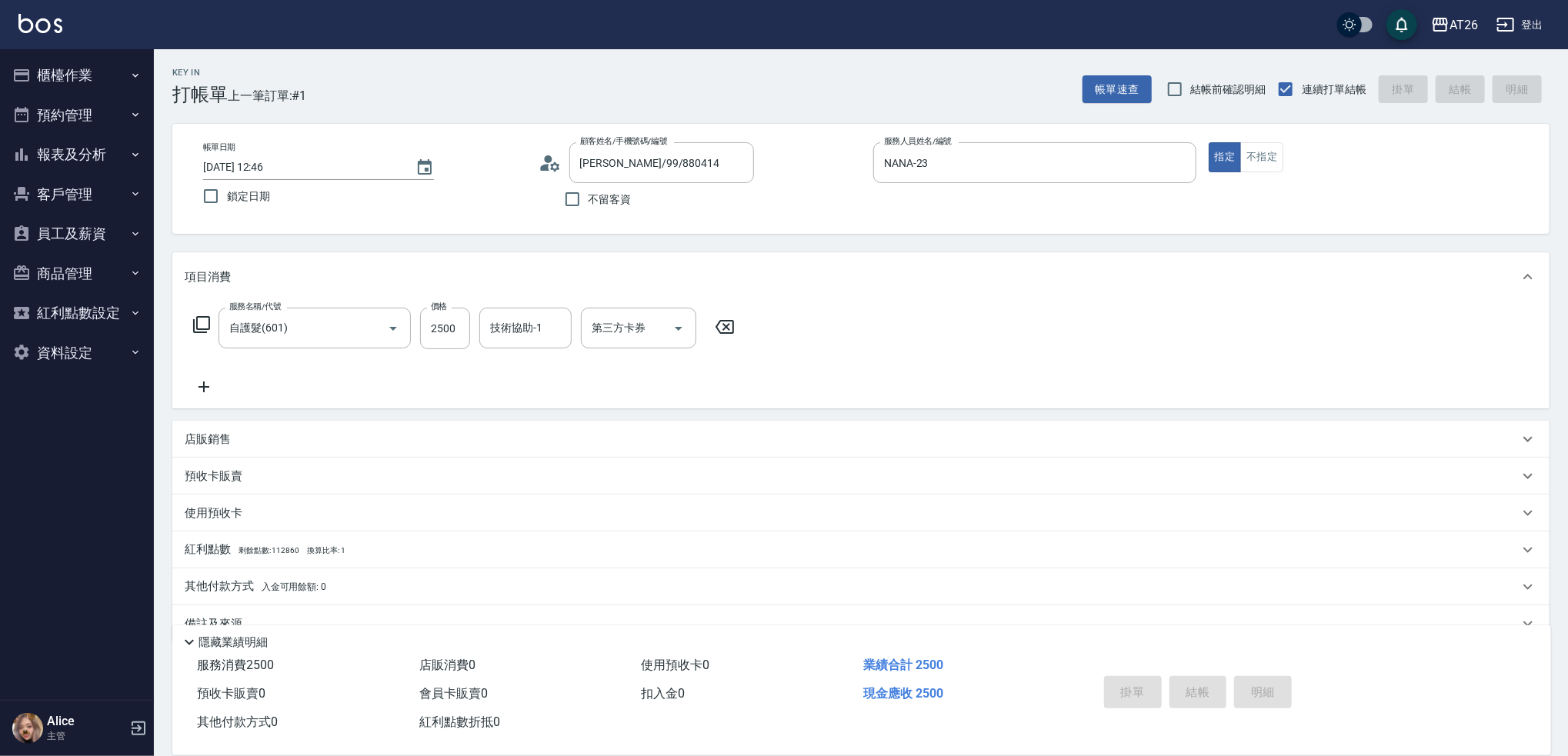
type input "0"
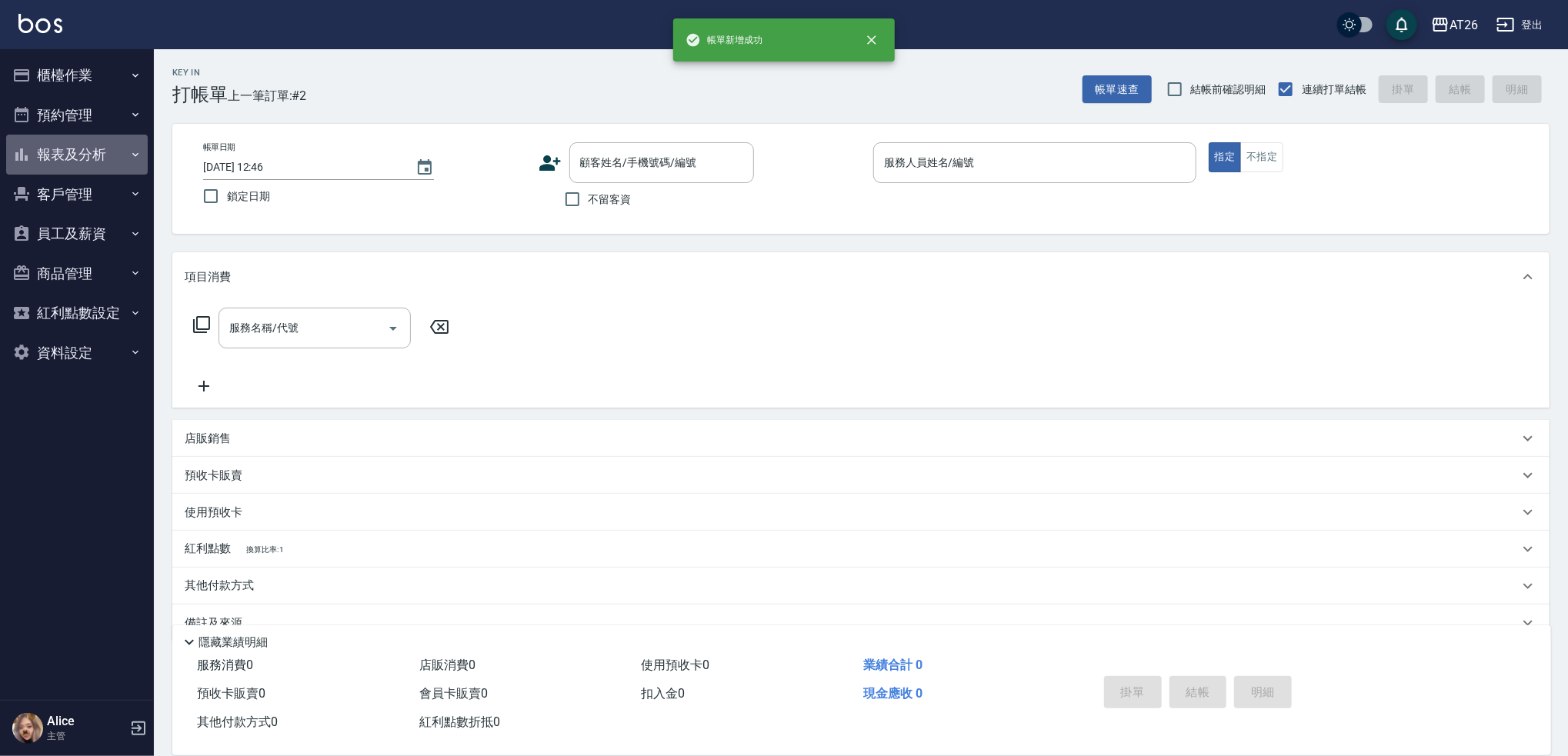
click at [126, 150] on button "報表及分析" at bounding box center [77, 154] width 142 height 40
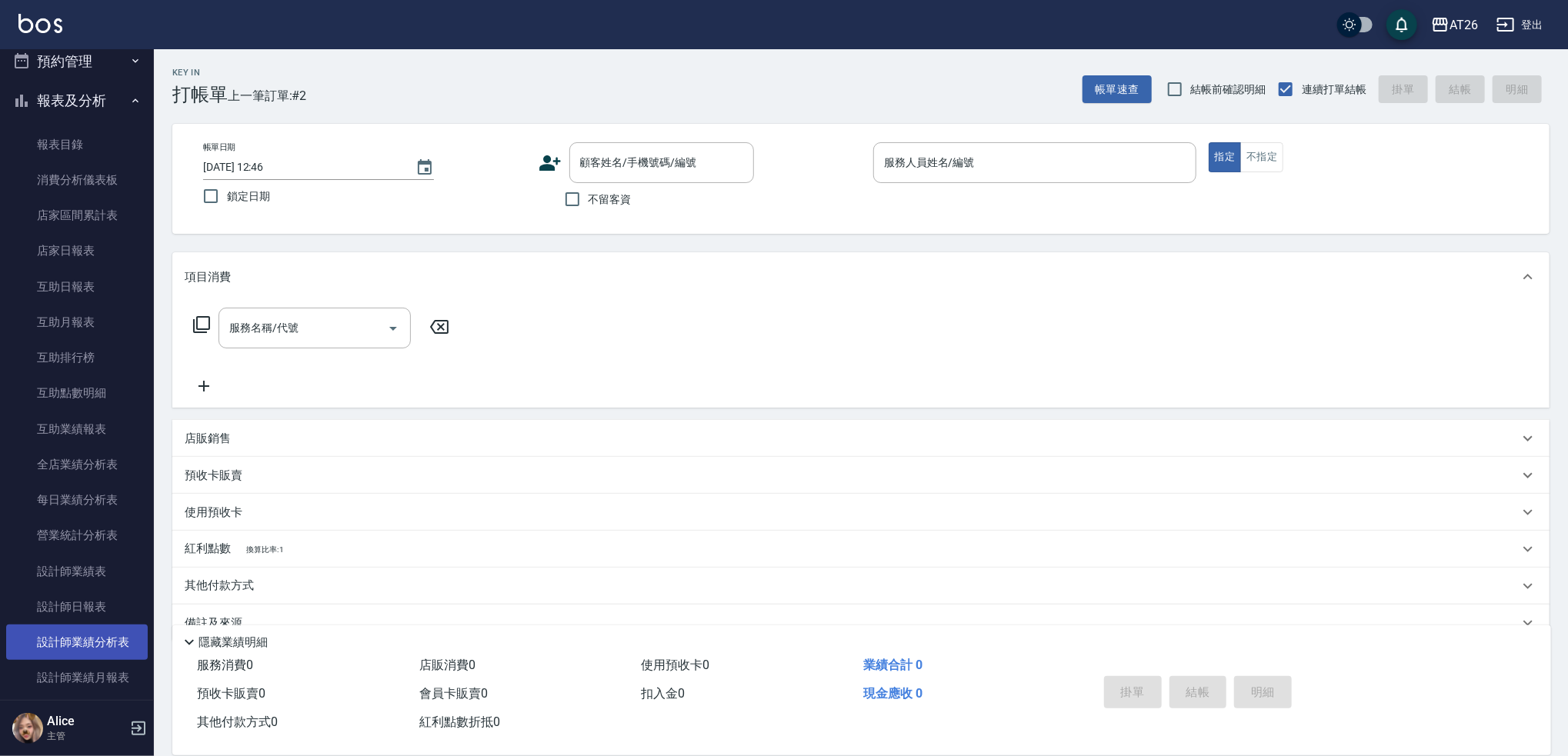
scroll to position [102, 0]
